Goal: Information Seeking & Learning: Understand process/instructions

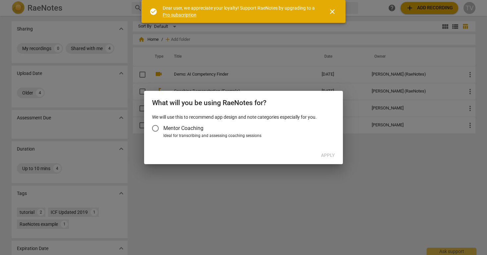
click at [159, 131] on input "Mentor Coaching" at bounding box center [155, 128] width 16 height 16
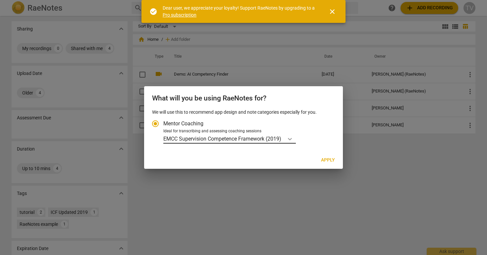
click at [288, 141] on icon "Account type" at bounding box center [289, 138] width 7 height 7
click at [0, 0] on input "Ideal for transcribing and assessing coaching sessions EMCC Supervision Compete…" at bounding box center [0, 0] width 0 height 0
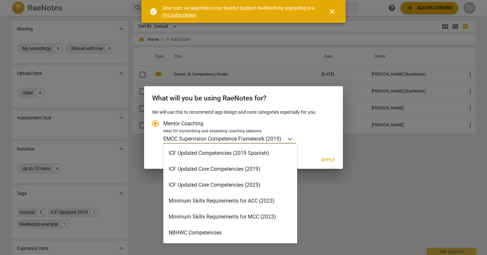
scroll to position [112, 0]
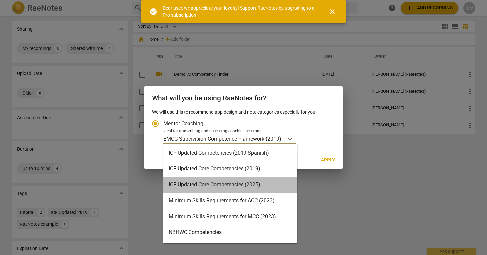
click at [257, 182] on div "ICF Updated Core Competencies (2025)" at bounding box center [230, 184] width 134 height 16
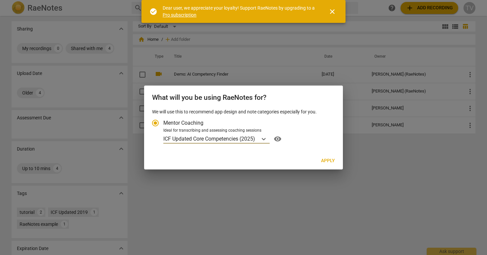
click at [331, 159] on span "Apply" at bounding box center [328, 160] width 14 height 7
radio input "false"
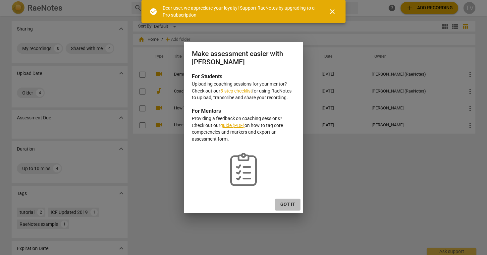
click at [290, 202] on span "Got it" at bounding box center [287, 204] width 15 height 7
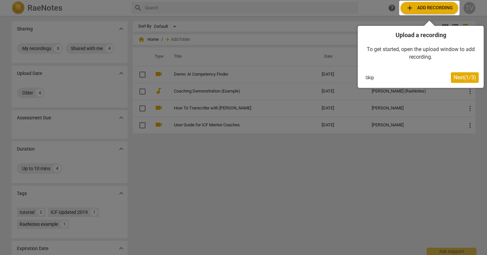
click at [469, 78] on span "Next ( 1 / 3 )" at bounding box center [464, 77] width 23 height 6
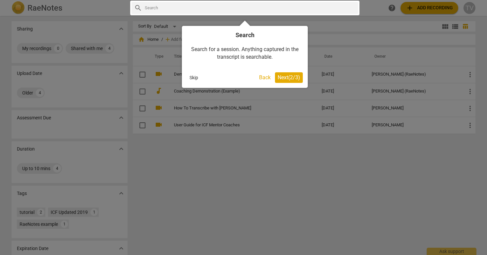
click at [301, 77] on button "Next ( 2 / 3 )" at bounding box center [289, 77] width 28 height 11
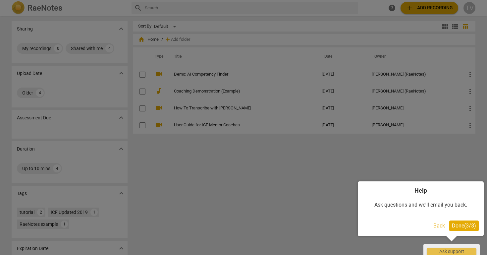
click at [469, 227] on span "Done ( 3 / 3 )" at bounding box center [463, 225] width 24 height 6
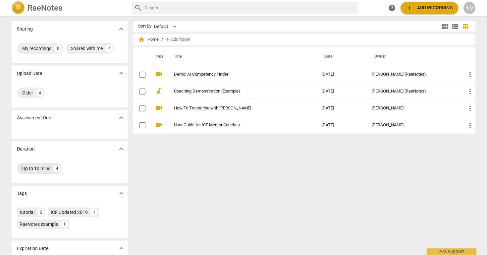
click at [51, 170] on div "Up to 10 mins 4" at bounding box center [39, 168] width 45 height 11
click at [421, 8] on span "add Add recording" at bounding box center [428, 8] width 47 height 8
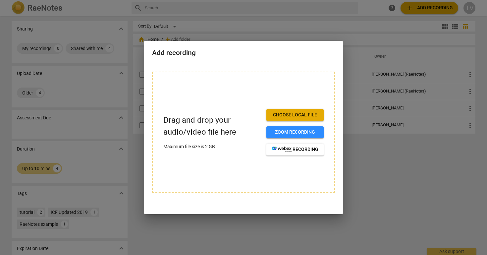
click at [398, 215] on div at bounding box center [243, 127] width 487 height 255
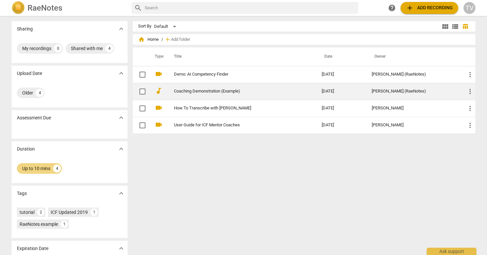
click at [227, 93] on link "Coaching Demonstration (Example)" at bounding box center [236, 91] width 124 height 5
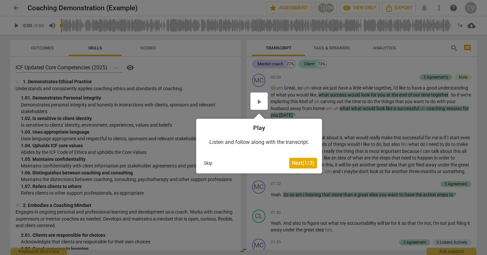
click at [295, 165] on button "Next ( 1 / 3 )" at bounding box center [303, 163] width 28 height 11
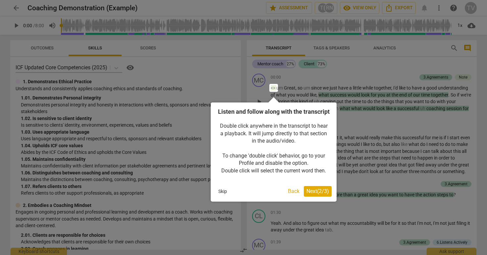
click at [320, 196] on button "Next ( 2 / 3 )" at bounding box center [318, 191] width 28 height 11
